Goal: Obtain resource: Download file/media

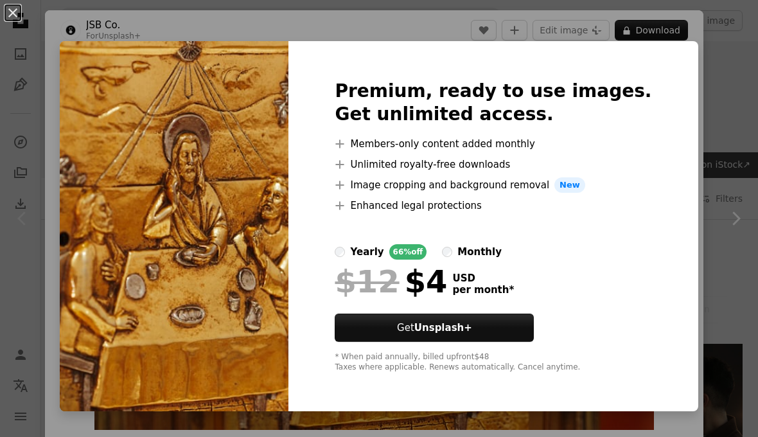
scroll to position [337, 0]
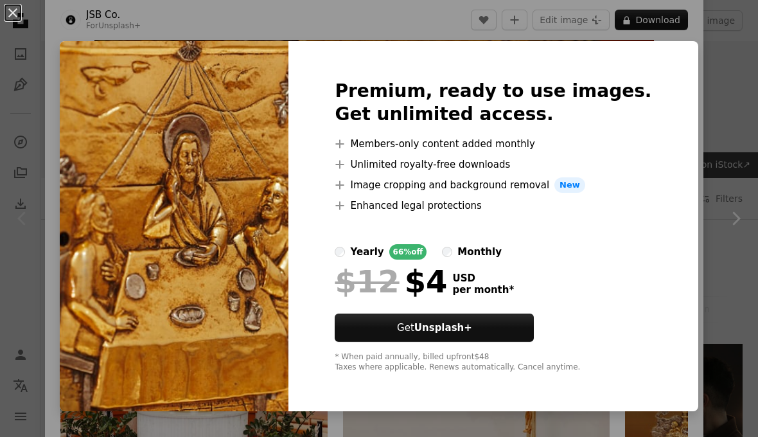
click at [158, 122] on img at bounding box center [174, 226] width 229 height 370
click at [688, 67] on div "An X shape Premium, ready to use images. Get unlimited access. A plus sign Memb…" at bounding box center [379, 218] width 758 height 437
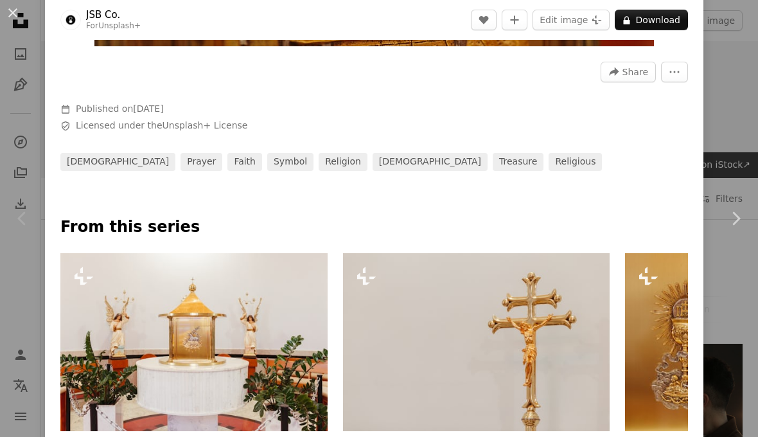
scroll to position [397, 0]
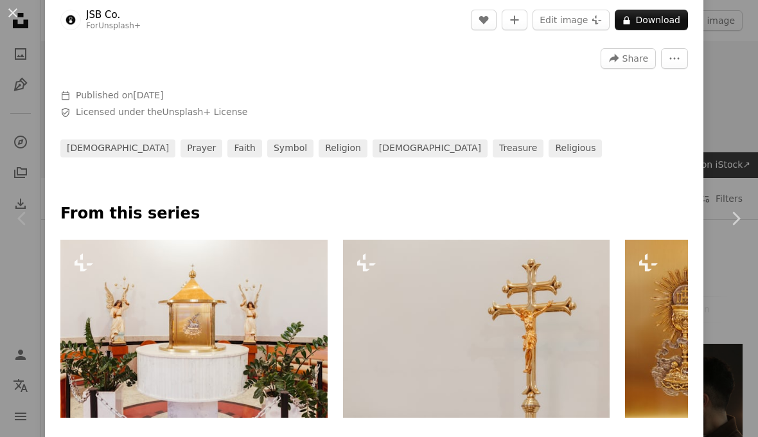
click at [680, 64] on icon "More Actions" at bounding box center [675, 59] width 12 height 12
click at [676, 133] on dialog "An X shape Chevron left Chevron right JSB Co. For Unsplash+ A heart A plus sign…" at bounding box center [379, 218] width 758 height 437
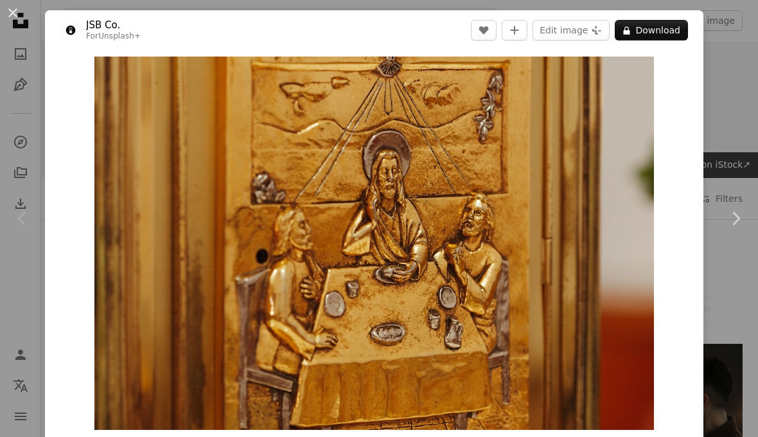
scroll to position [-1, 0]
click at [588, 30] on button "Edit image Plus sign for Unsplash+" at bounding box center [571, 30] width 77 height 21
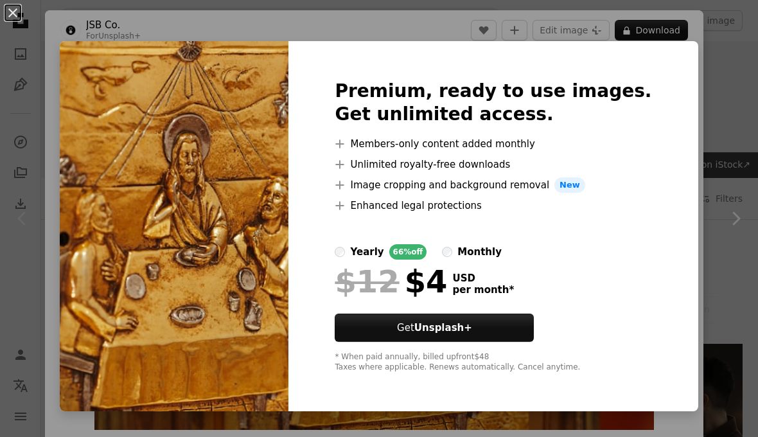
click at [646, 76] on div "Premium, ready to use images. Get unlimited access. A plus sign Members-only co…" at bounding box center [492, 226] width 409 height 370
click at [58, 24] on div "An X shape Premium, ready to use images. Get unlimited access. A plus sign Memb…" at bounding box center [379, 218] width 758 height 437
